Goal: Transaction & Acquisition: Purchase product/service

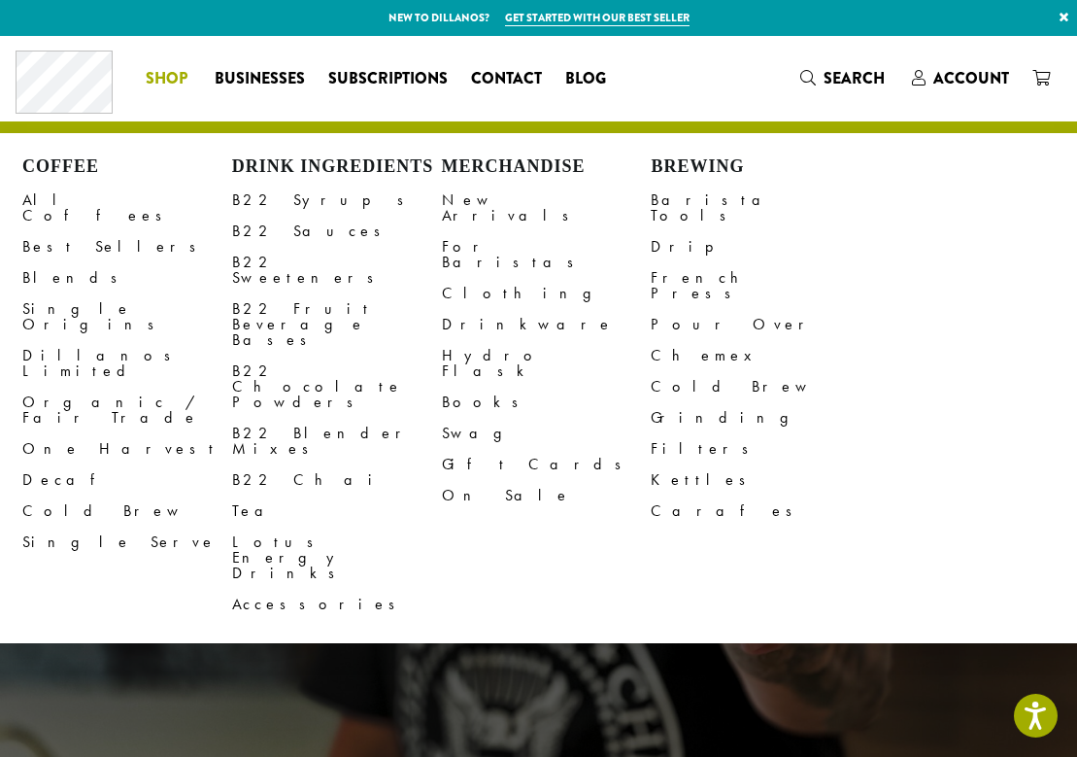
click at [160, 63] on link "Shop" at bounding box center [168, 78] width 69 height 31
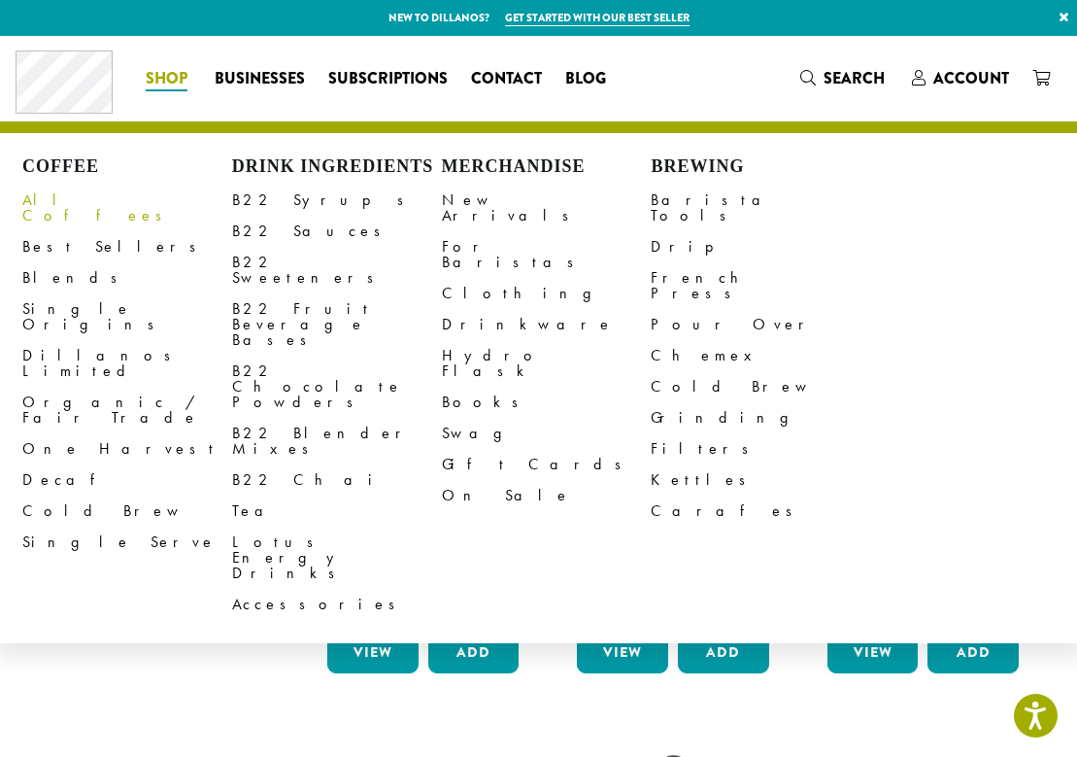
click at [59, 198] on link "All Coffees" at bounding box center [127, 208] width 210 height 47
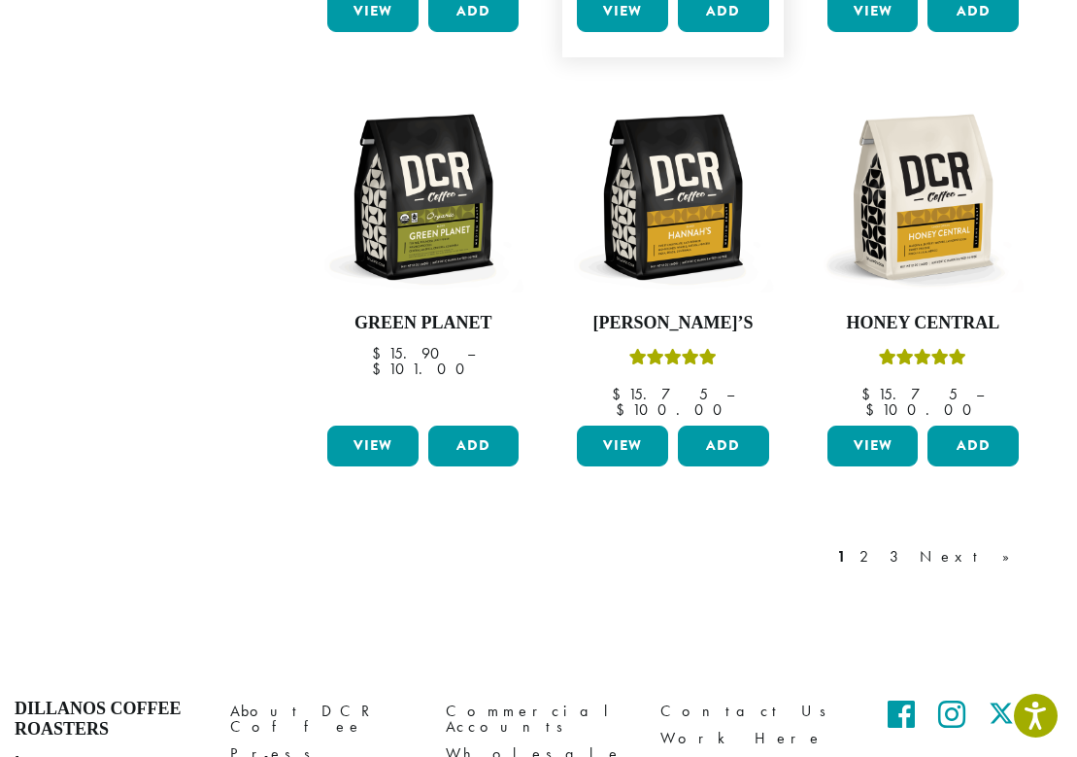
scroll to position [1587, 0]
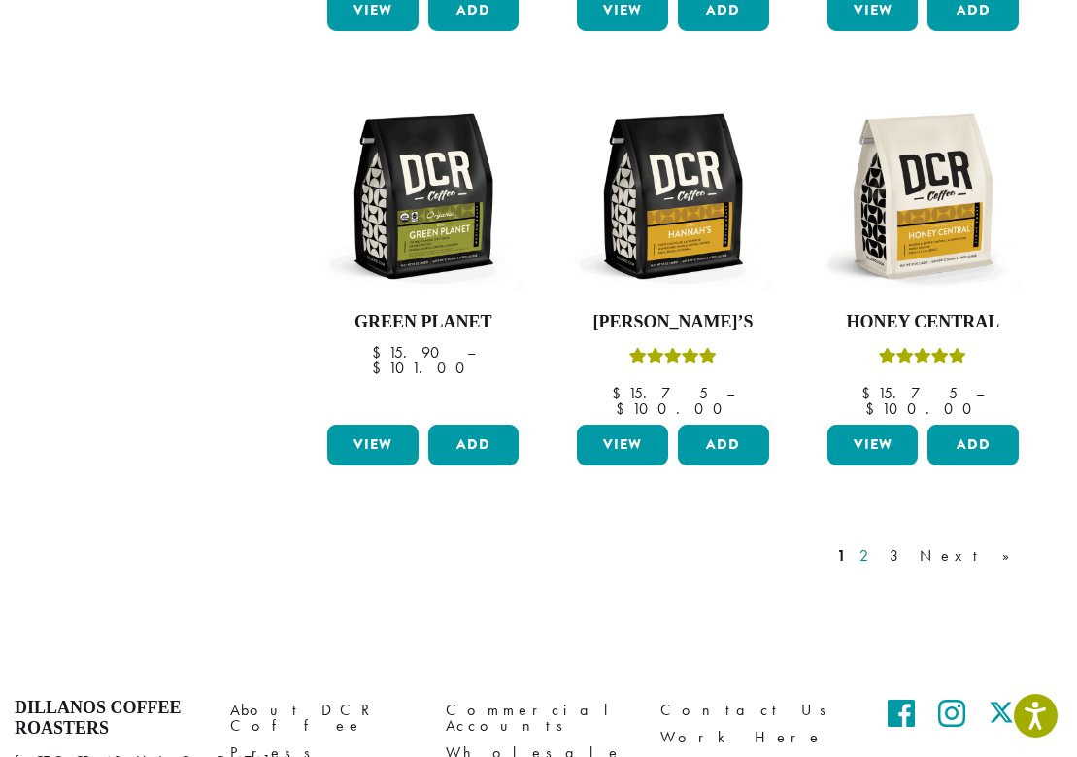
click at [880, 544] on link "2" at bounding box center [868, 555] width 24 height 23
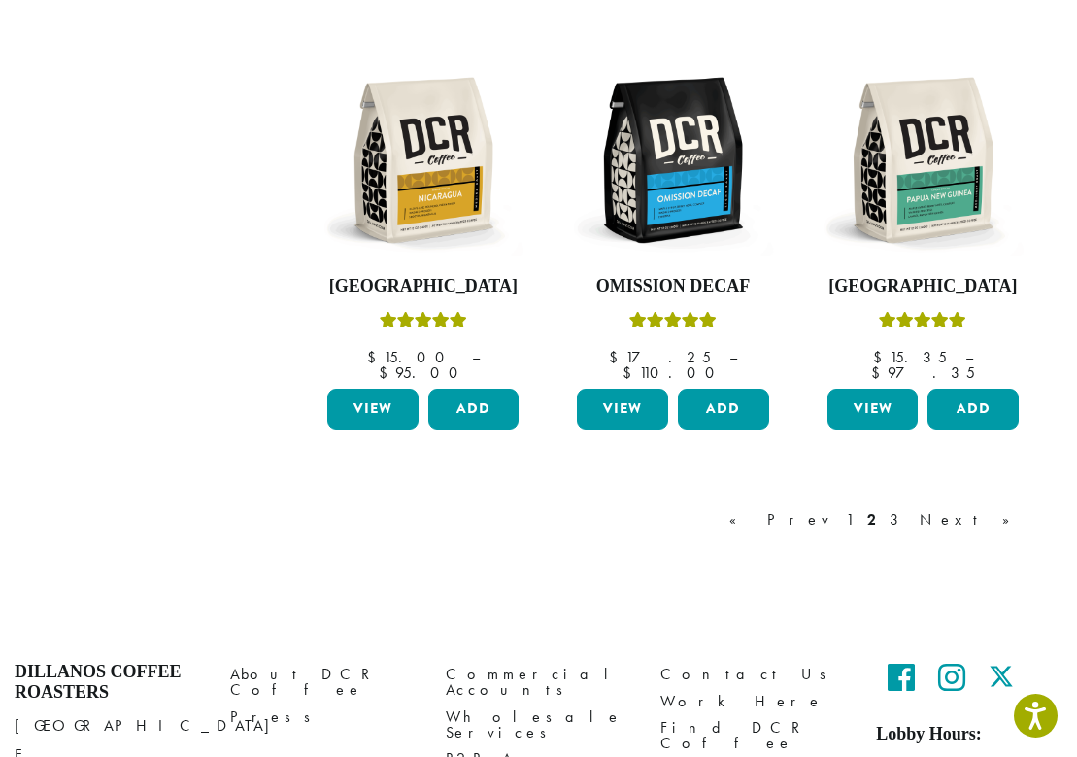
scroll to position [1675, 0]
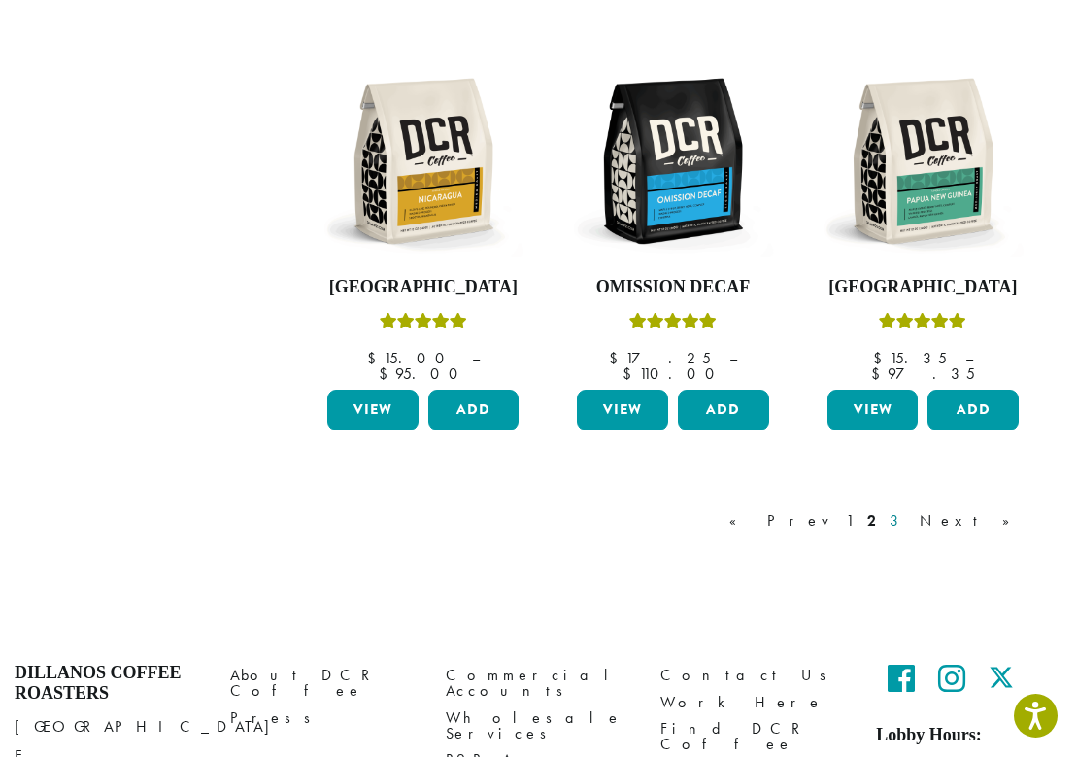
click at [910, 509] on link "3" at bounding box center [898, 520] width 24 height 23
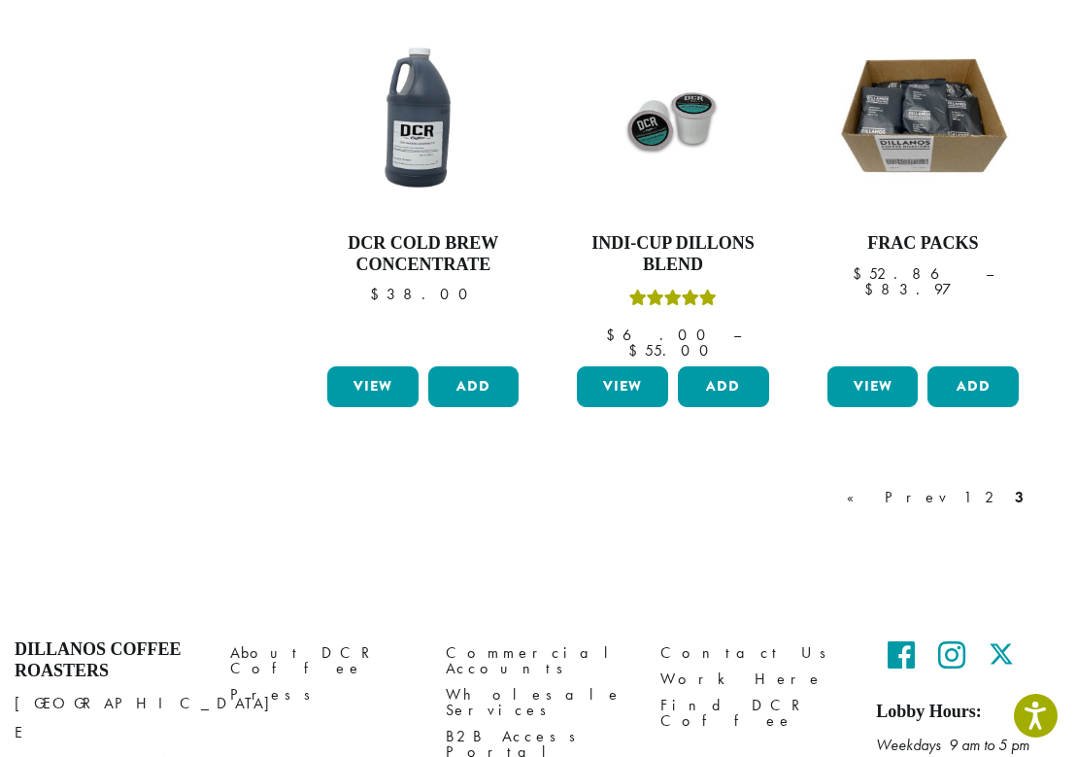
scroll to position [1675, 0]
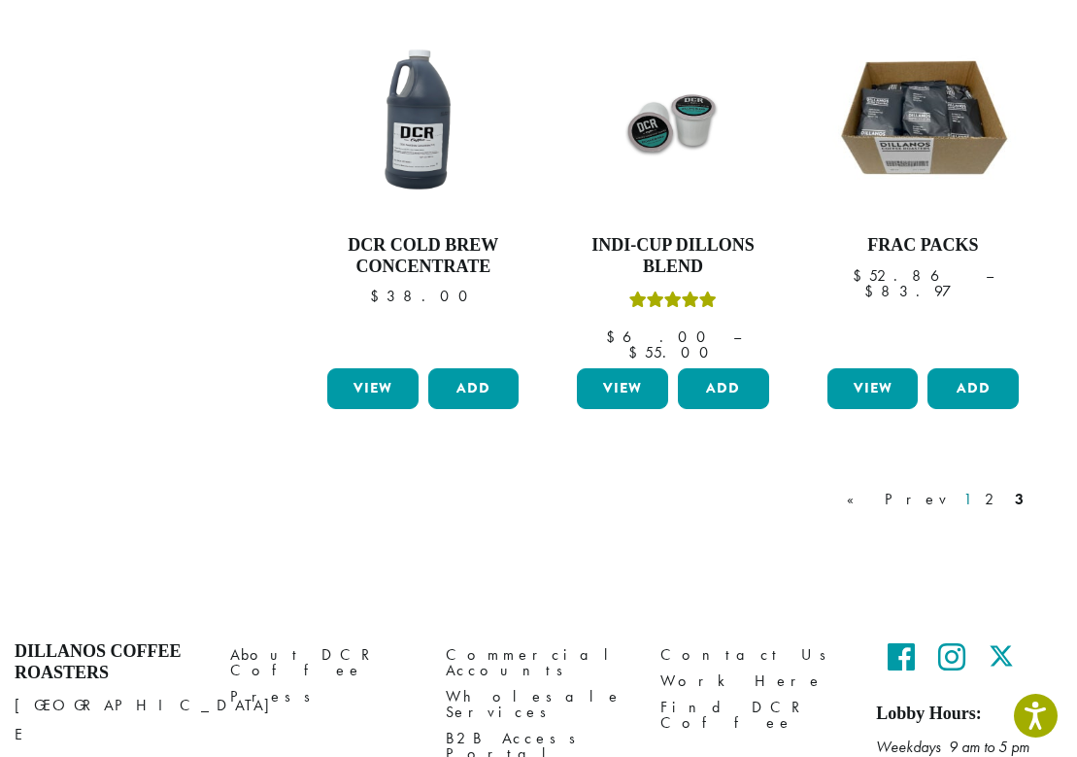
click at [973, 488] on link "1" at bounding box center [968, 499] width 16 height 23
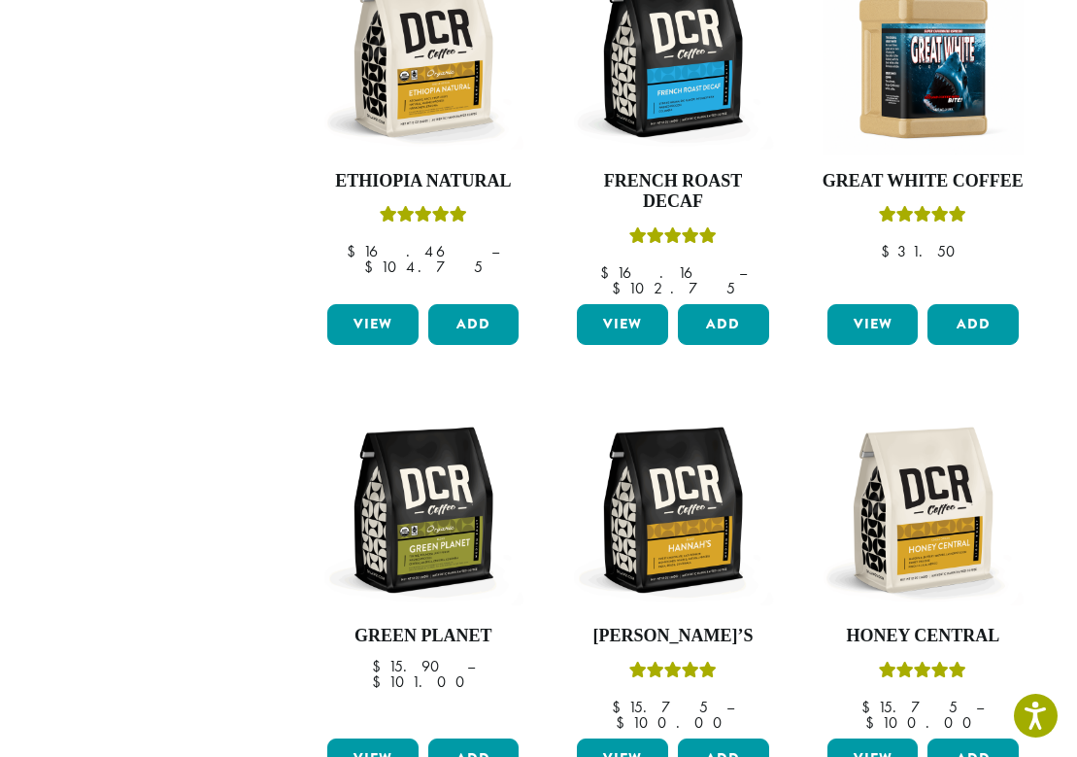
scroll to position [1113, 0]
